Goal: Navigation & Orientation: Find specific page/section

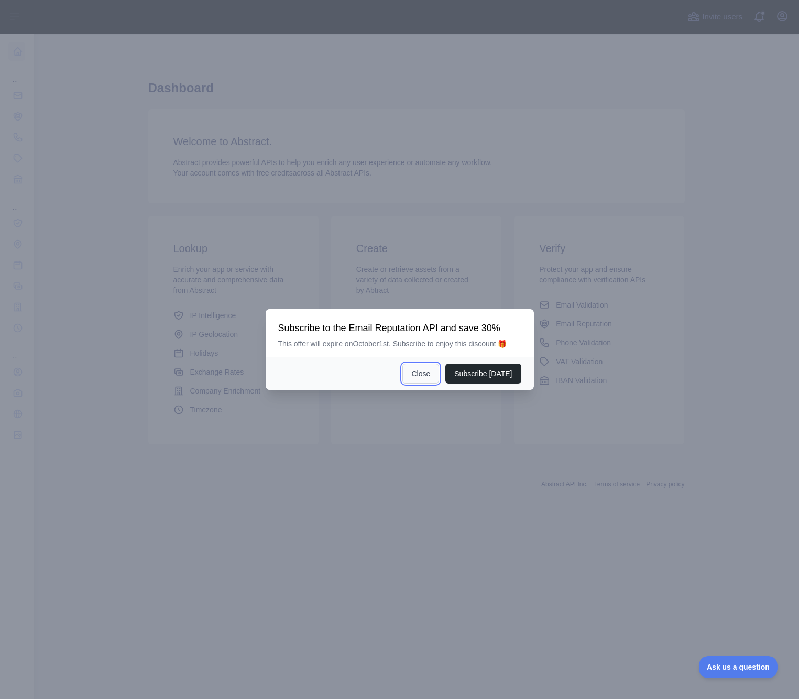
click at [413, 376] on button "Close" at bounding box center [421, 374] width 37 height 20
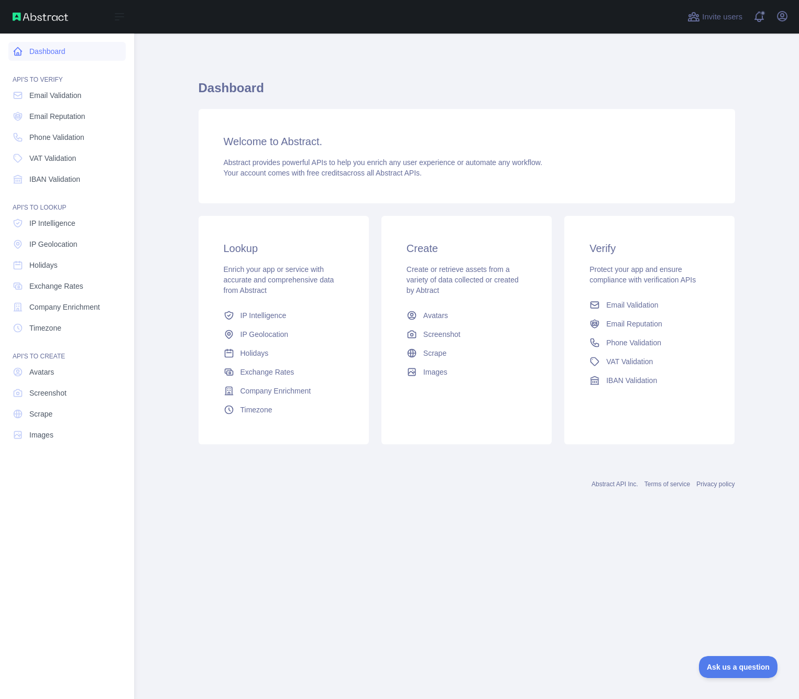
click at [54, 55] on link "Dashboard" at bounding box center [66, 51] width 117 height 19
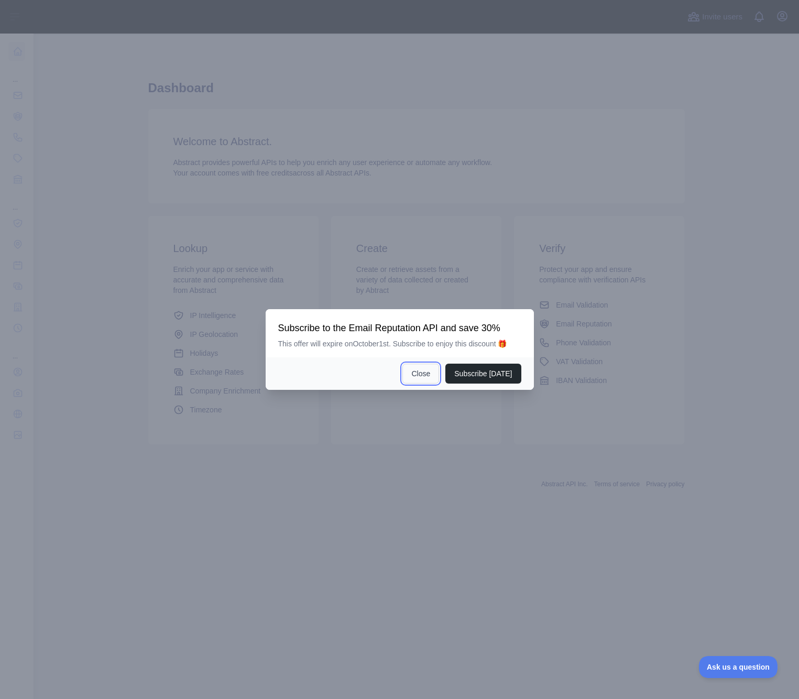
click at [424, 375] on button "Close" at bounding box center [421, 374] width 37 height 20
